Goal: Task Accomplishment & Management: Use online tool/utility

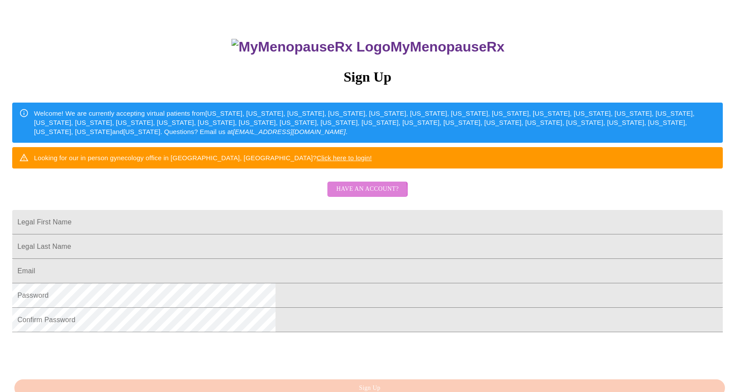
click at [352, 194] on span "Have an account?" at bounding box center [367, 189] width 62 height 11
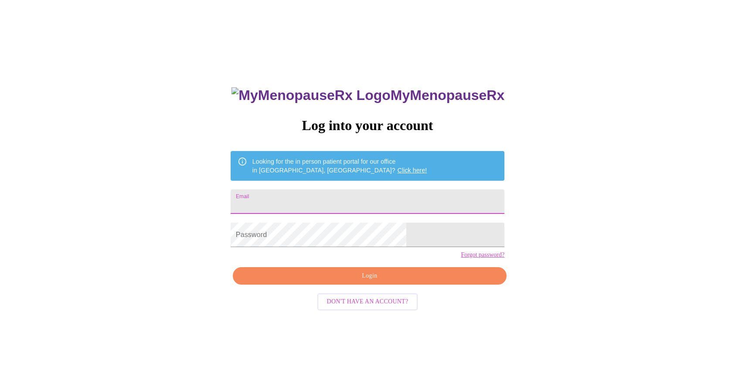
click at [351, 200] on input "Email" at bounding box center [368, 201] width 274 height 24
type input "[PERSON_NAME][EMAIL_ADDRESS][PERSON_NAME][DOMAIN_NAME]"
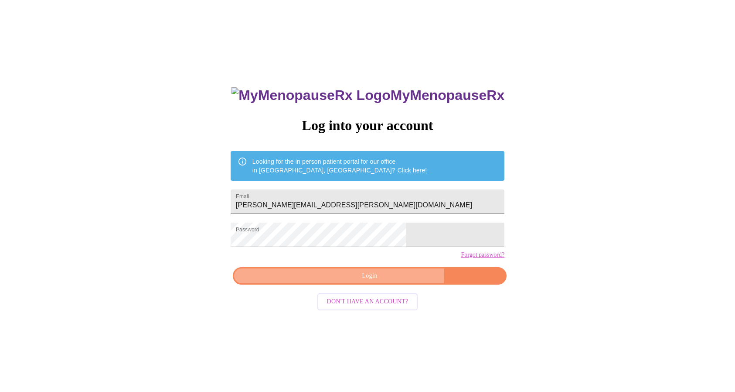
click at [388, 281] on span "Login" at bounding box center [370, 275] width 254 height 11
click at [373, 281] on span "Login" at bounding box center [370, 275] width 254 height 11
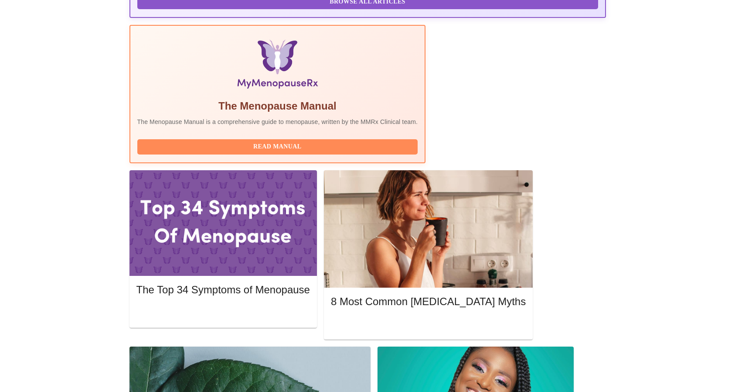
scroll to position [256, 0]
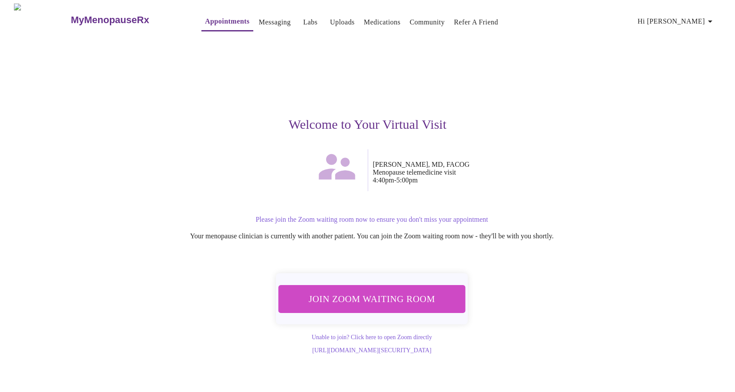
click at [402, 297] on span "Join Zoom Waiting Room" at bounding box center [372, 298] width 164 height 16
